Goal: Information Seeking & Learning: Find specific fact

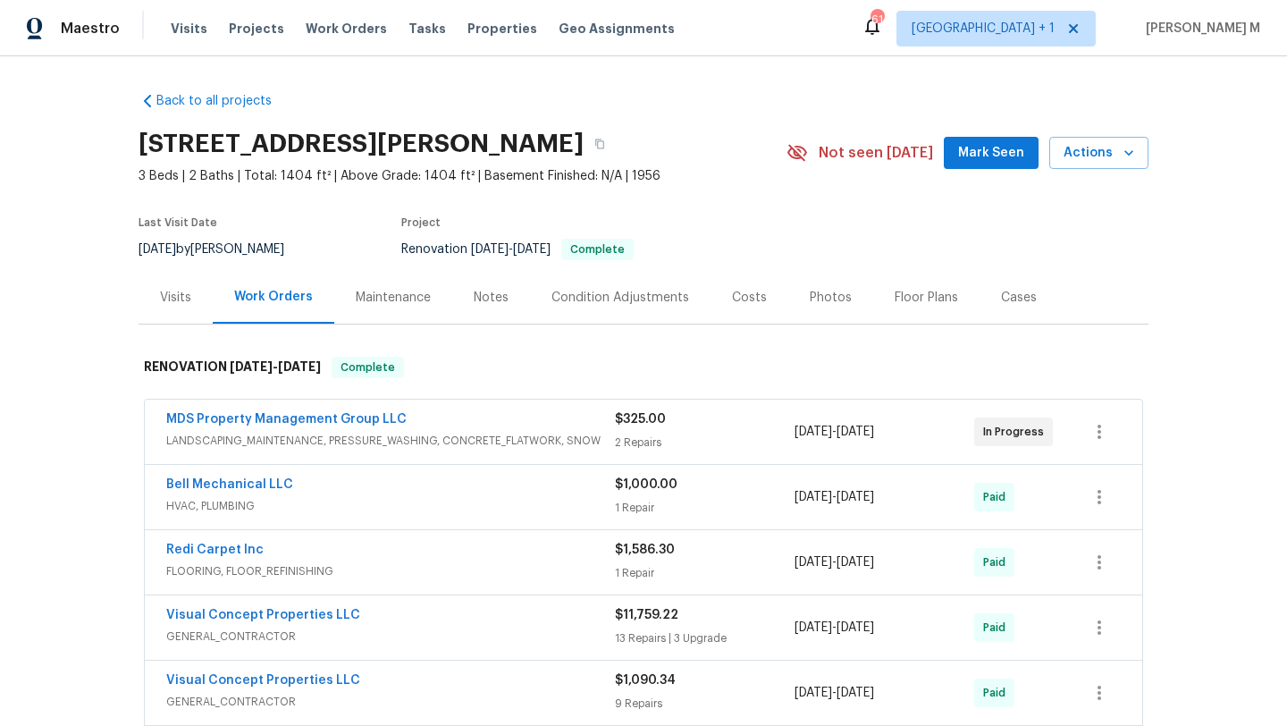
click at [1018, 310] on div "Cases" at bounding box center [1019, 297] width 79 height 53
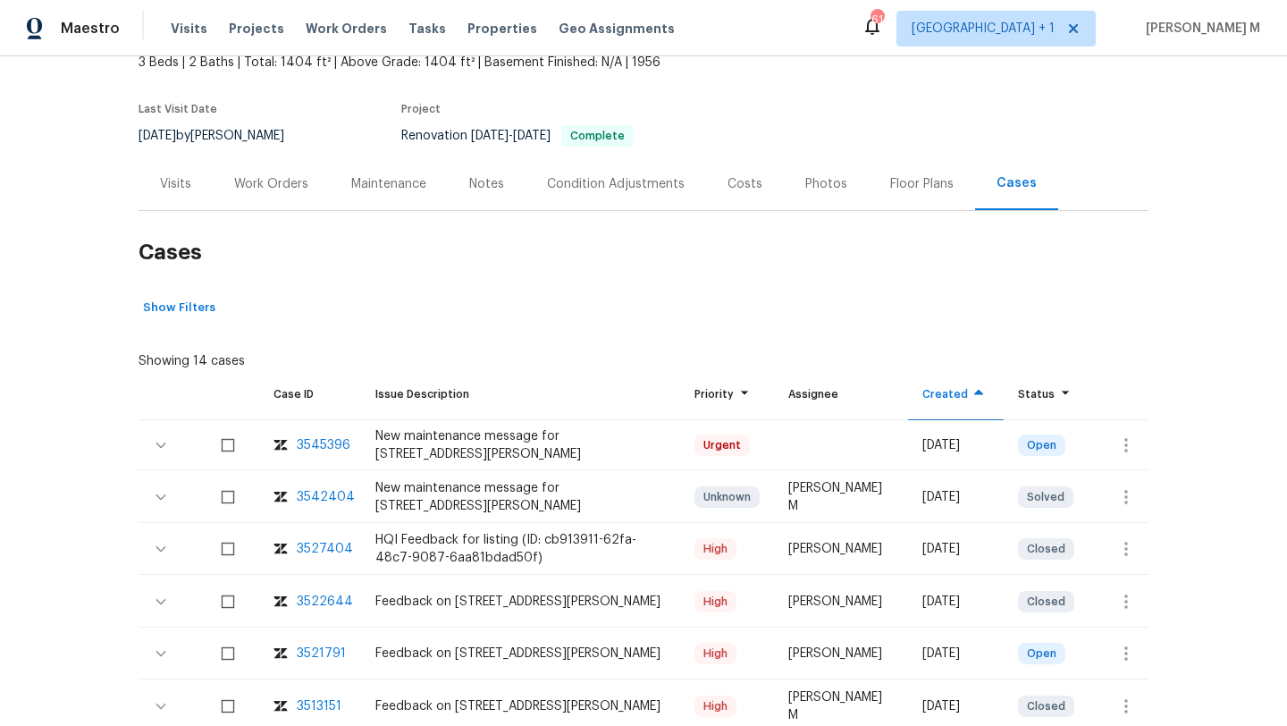
scroll to position [114, 0]
click at [336, 497] on div "3542404" at bounding box center [326, 496] width 58 height 18
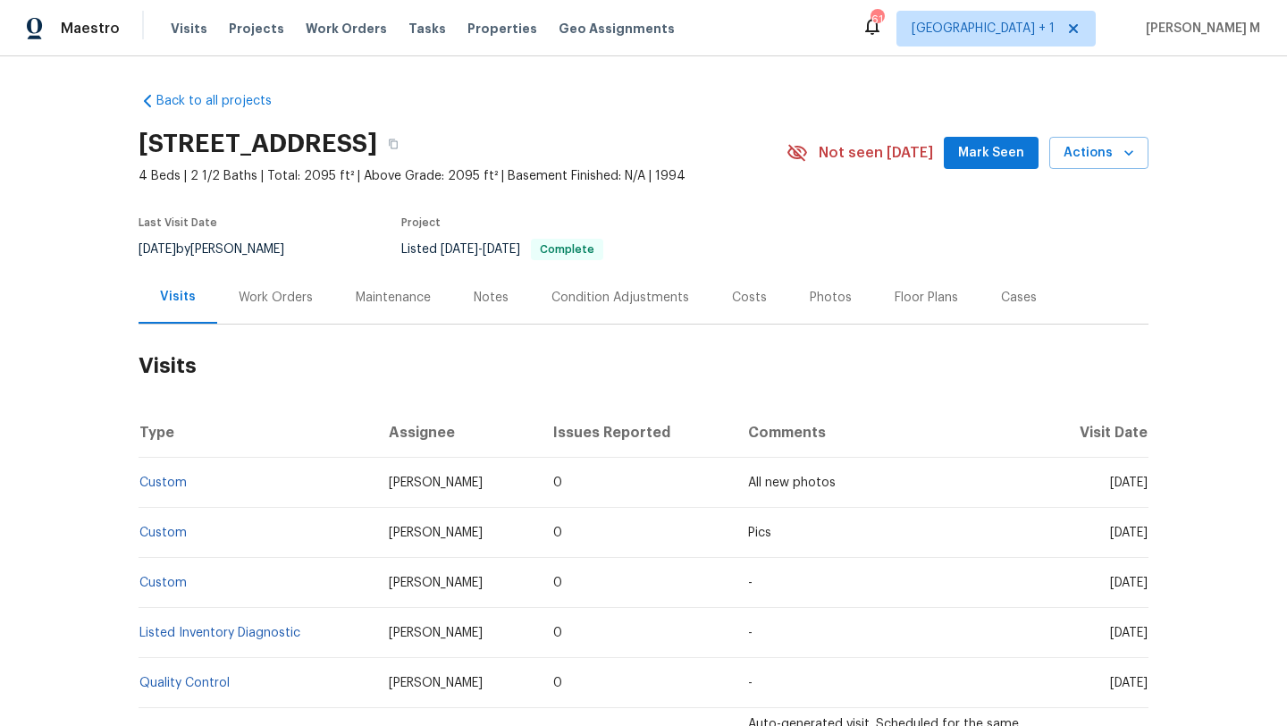
click at [277, 304] on div "Work Orders" at bounding box center [276, 298] width 74 height 18
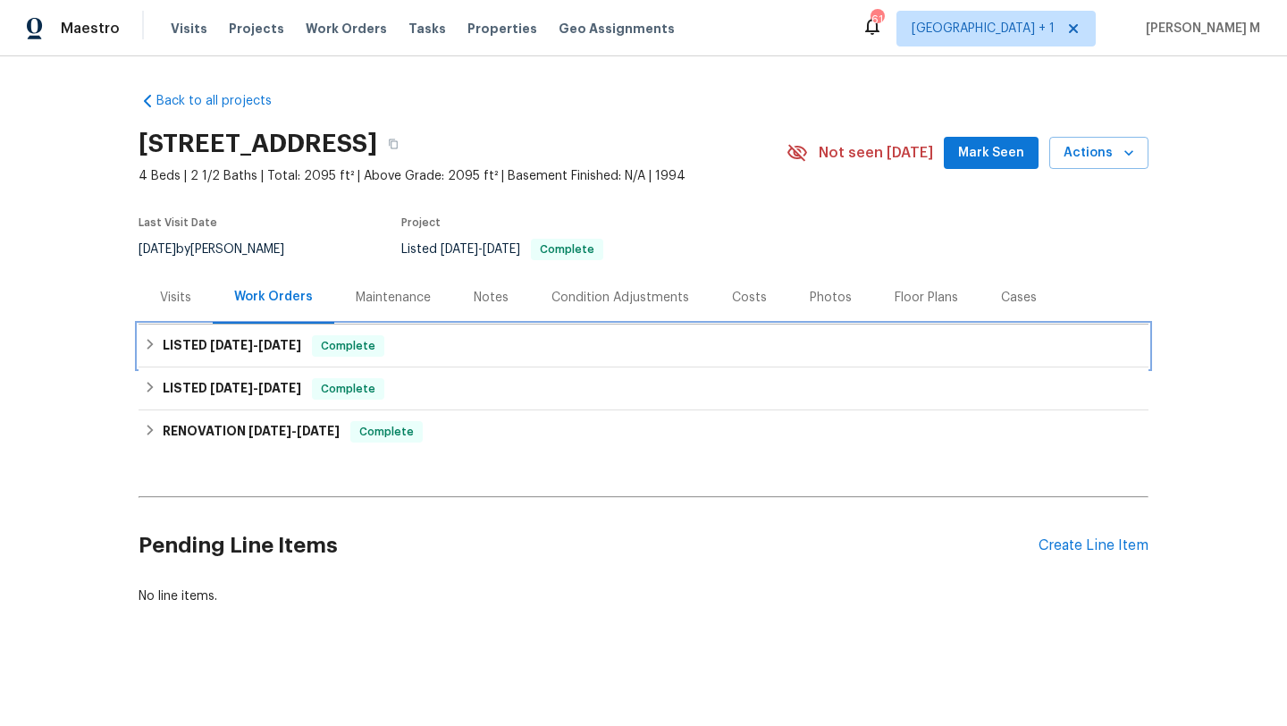
click at [274, 350] on span "9/15/25" at bounding box center [279, 345] width 43 height 13
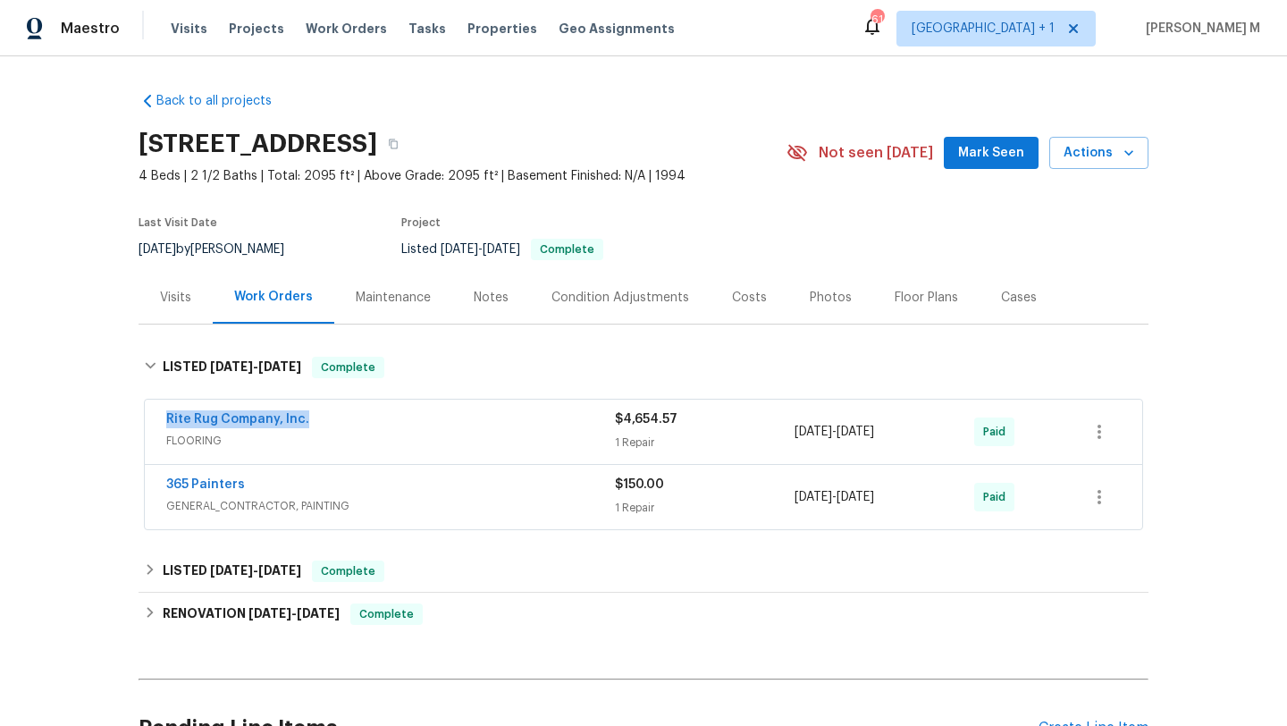
drag, startPoint x: 145, startPoint y: 418, endPoint x: 384, endPoint y: 418, distance: 239.6
click at [384, 418] on div "Rite Rug Company, Inc. FLOORING $4,654.57 1 Repair 9/5/2025 - 9/12/2025 Paid" at bounding box center [644, 432] width 998 height 64
copy link "Rite Rug Company, Inc."
click at [397, 436] on span "FLOORING" at bounding box center [390, 441] width 449 height 18
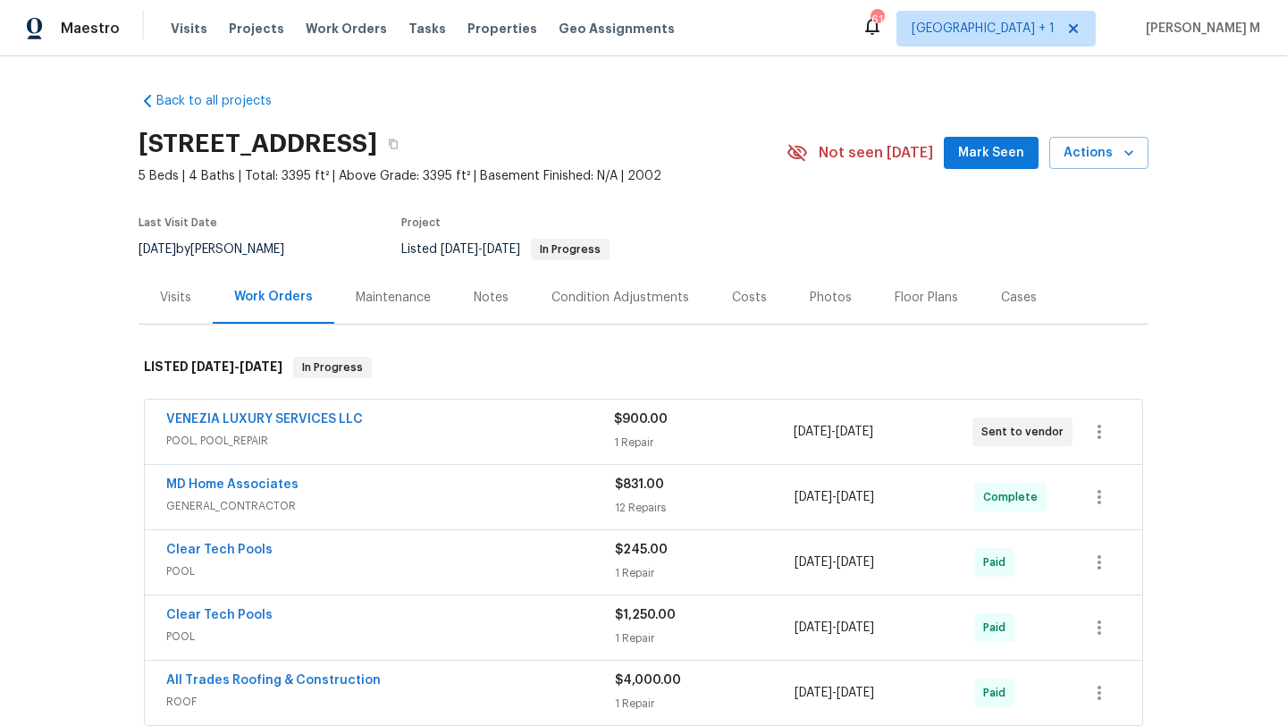
click at [391, 422] on div "VENEZIA LUXURY SERVICES LLC" at bounding box center [390, 420] width 448 height 21
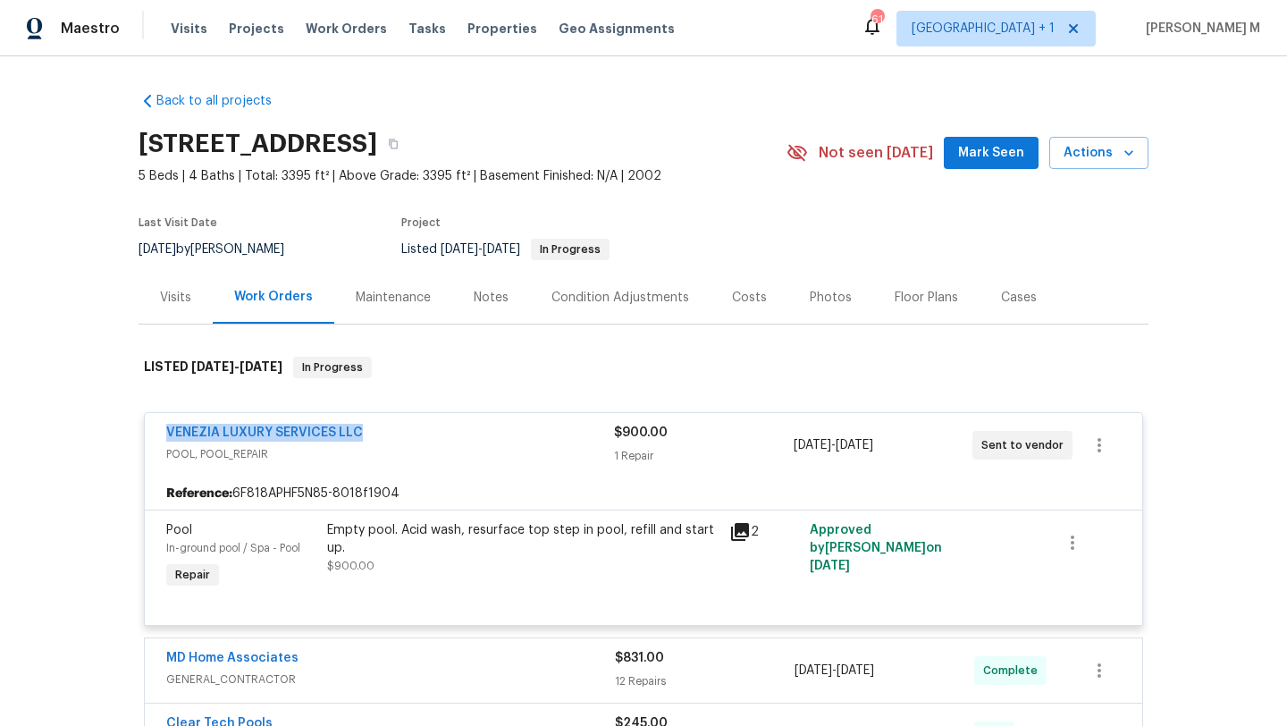
drag, startPoint x: 240, startPoint y: 430, endPoint x: 367, endPoint y: 429, distance: 127.8
click at [367, 429] on div "VENEZIA LUXURY SERVICES LLC POOL, POOL_REPAIR $900.00 1 Repair [DATE] - [DATE] …" at bounding box center [644, 445] width 998 height 64
copy link "VENEZIA LUXURY SERVICES LLC"
drag, startPoint x: 811, startPoint y: 445, endPoint x: 917, endPoint y: 437, distance: 106.7
click at [917, 444] on div "[DATE] - [DATE]" at bounding box center [883, 445] width 179 height 43
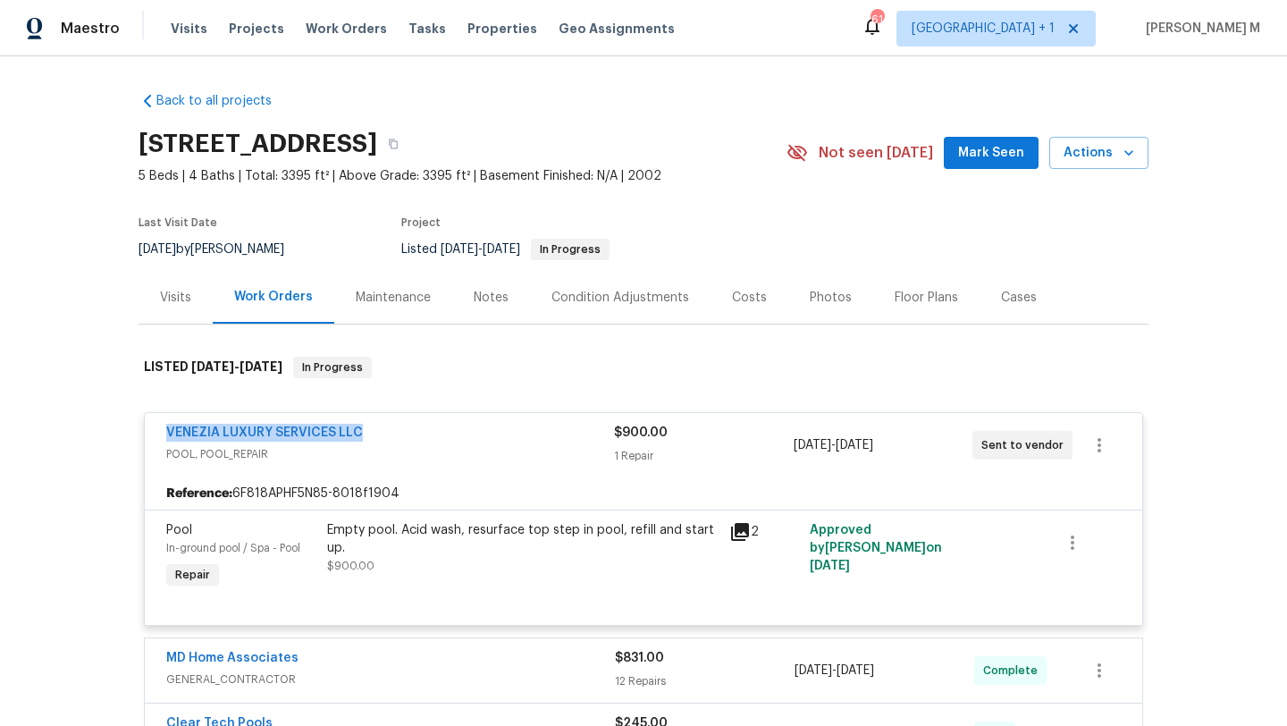
copy span "[DATE] - [DATE]"
